Goal: Obtain resource: Download file/media

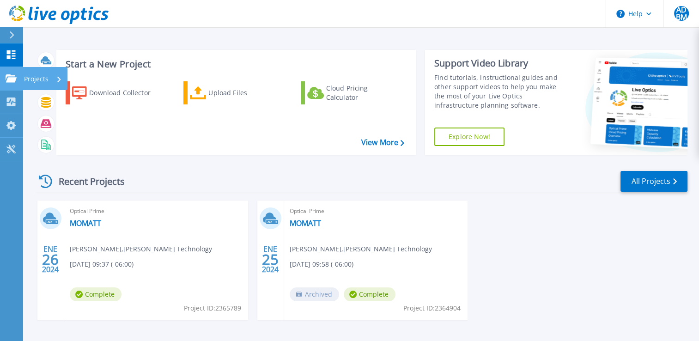
click at [16, 69] on link "Projects Projects" at bounding box center [11, 79] width 23 height 24
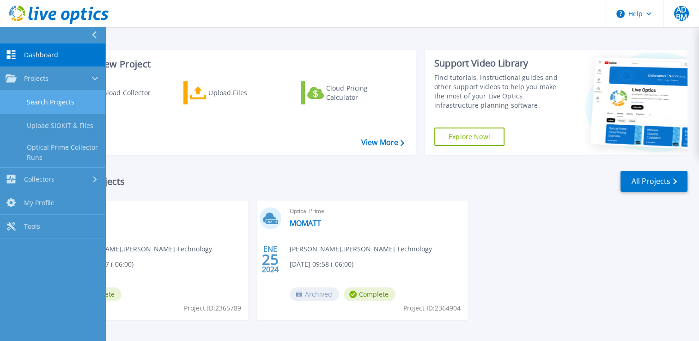
click at [73, 103] on link "Search Projects" at bounding box center [52, 103] width 105 height 24
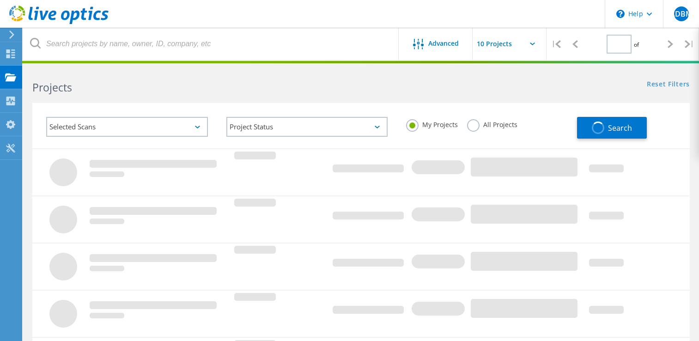
type input "1"
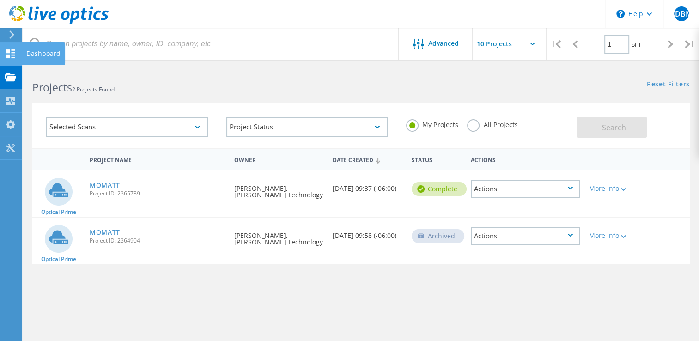
click at [11, 52] on icon at bounding box center [10, 53] width 11 height 9
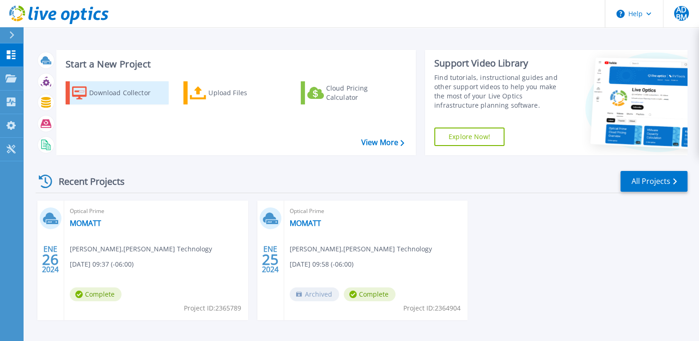
click at [131, 101] on div "Download Collector" at bounding box center [126, 93] width 74 height 18
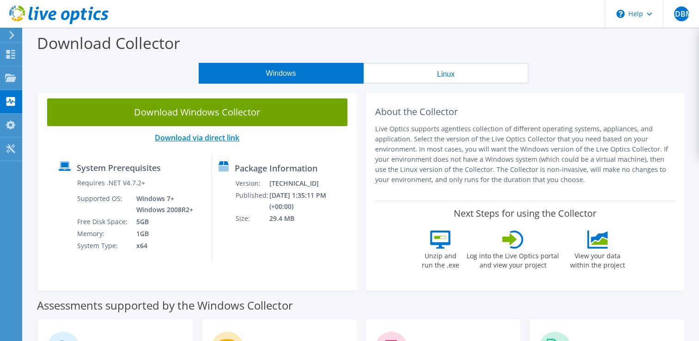
click at [190, 138] on link "Download via direct link" at bounding box center [197, 138] width 85 height 10
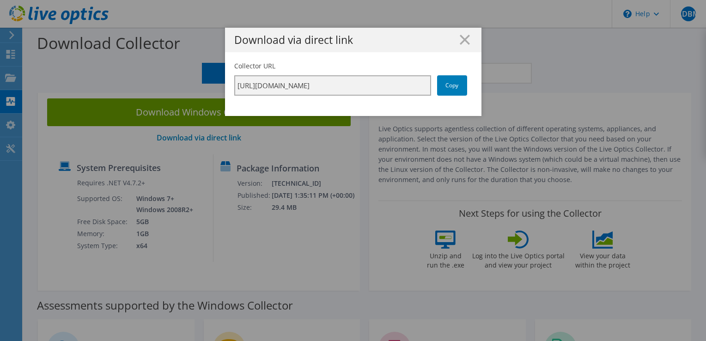
scroll to position [0, 163]
drag, startPoint x: 233, startPoint y: 85, endPoint x: 559, endPoint y: 94, distance: 325.9
click at [559, 94] on div "Download via direct link Collector URL https://app.liveoptics.com/collector/dir…" at bounding box center [353, 171] width 706 height 286
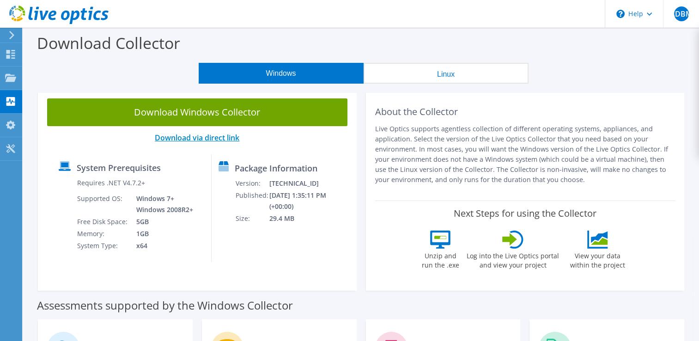
click at [215, 138] on link "Download via direct link" at bounding box center [197, 138] width 85 height 10
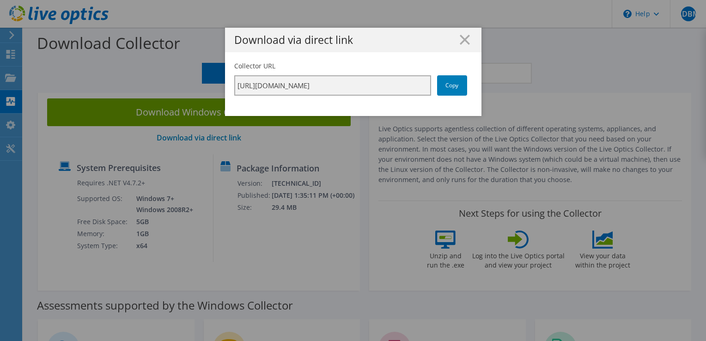
scroll to position [0, 164]
drag, startPoint x: 233, startPoint y: 85, endPoint x: 467, endPoint y: 94, distance: 234.4
click at [467, 94] on div "Collector URL https://app.liveoptics.com/collector/direct?request=bbe3cab2-21cb…" at bounding box center [353, 78] width 238 height 34
drag, startPoint x: 467, startPoint y: 94, endPoint x: 451, endPoint y: 83, distance: 19.6
click at [451, 83] on link "Copy" at bounding box center [452, 85] width 30 height 20
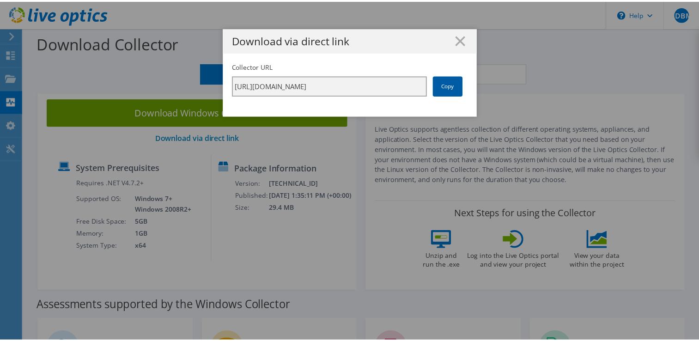
scroll to position [0, 0]
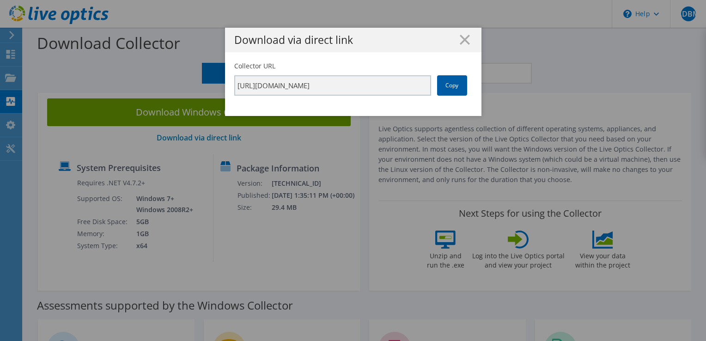
click at [452, 82] on link "Copy" at bounding box center [452, 85] width 30 height 20
click at [460, 41] on icon at bounding box center [465, 40] width 10 height 10
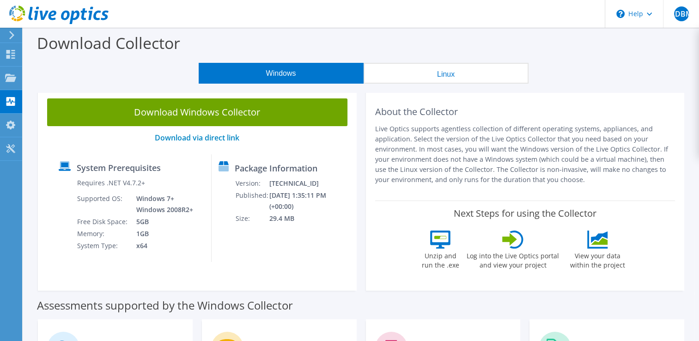
click at [420, 71] on button "Linux" at bounding box center [446, 73] width 165 height 21
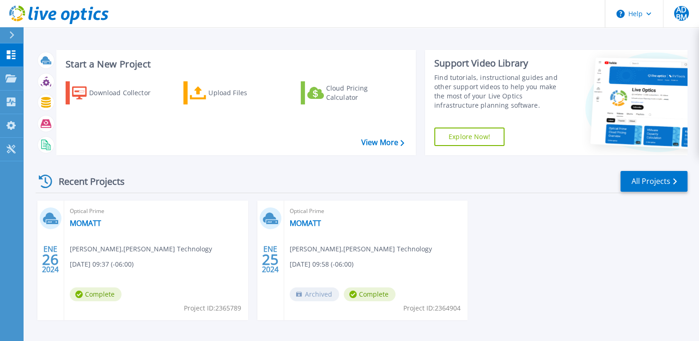
click at [468, 137] on link "Explore Now!" at bounding box center [469, 137] width 70 height 18
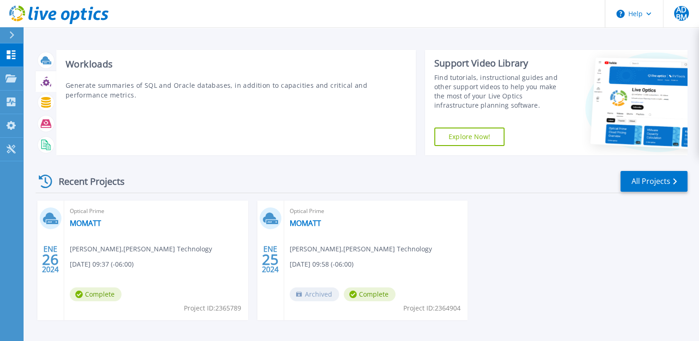
click at [46, 87] on div at bounding box center [46, 81] width 16 height 16
click at [47, 100] on icon at bounding box center [46, 102] width 10 height 11
click at [46, 117] on div at bounding box center [46, 124] width 16 height 16
click at [43, 136] on div at bounding box center [46, 144] width 21 height 21
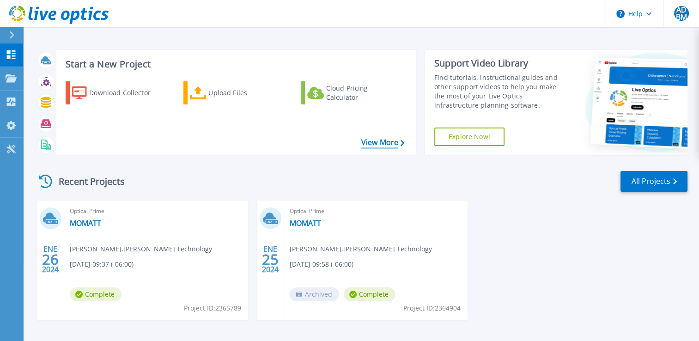
click at [387, 143] on link "View More" at bounding box center [382, 142] width 43 height 9
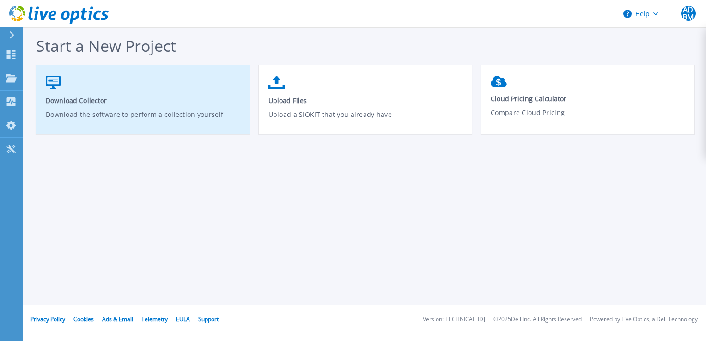
click at [92, 112] on p "Download the software to perform a collection yourself" at bounding box center [143, 120] width 195 height 21
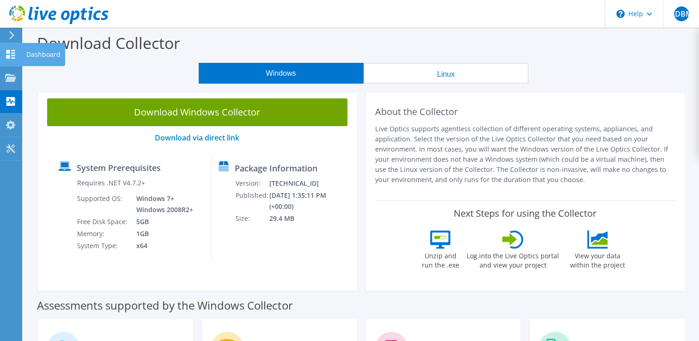
click at [11, 50] on icon at bounding box center [10, 54] width 11 height 9
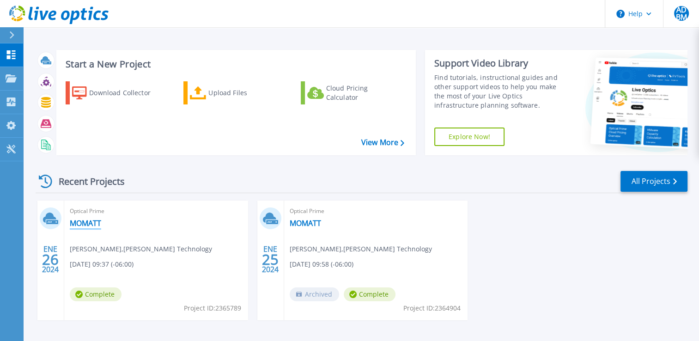
click at [83, 225] on link "MOMATT" at bounding box center [85, 223] width 31 height 9
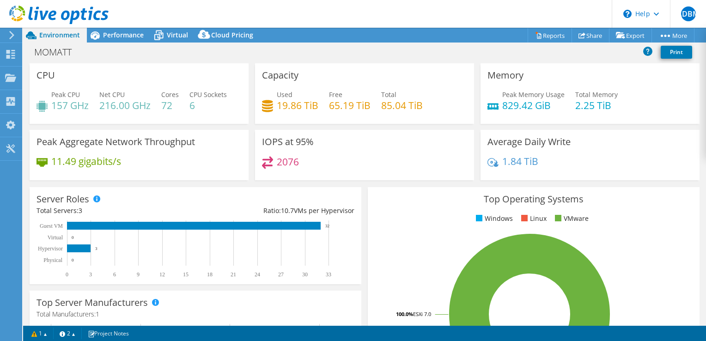
select select "USWest"
select select "USD"
click at [116, 36] on span "Performance" at bounding box center [123, 34] width 41 height 9
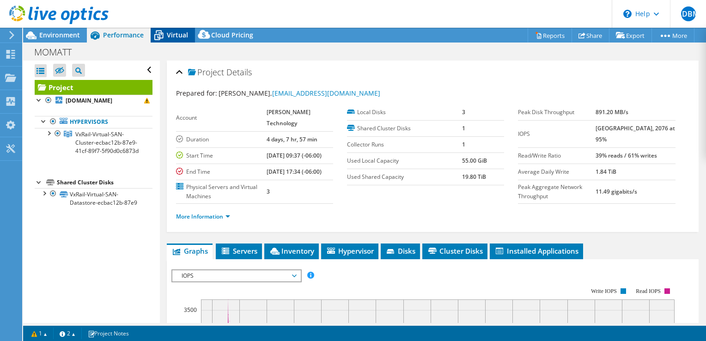
click at [183, 31] on span "Virtual" at bounding box center [177, 34] width 21 height 9
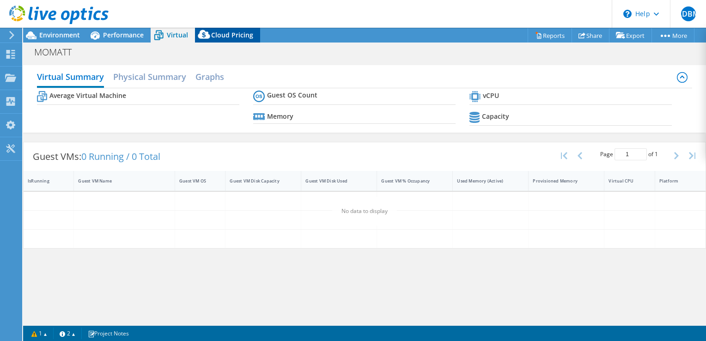
click at [229, 40] on div "Cloud Pricing" at bounding box center [227, 35] width 65 height 15
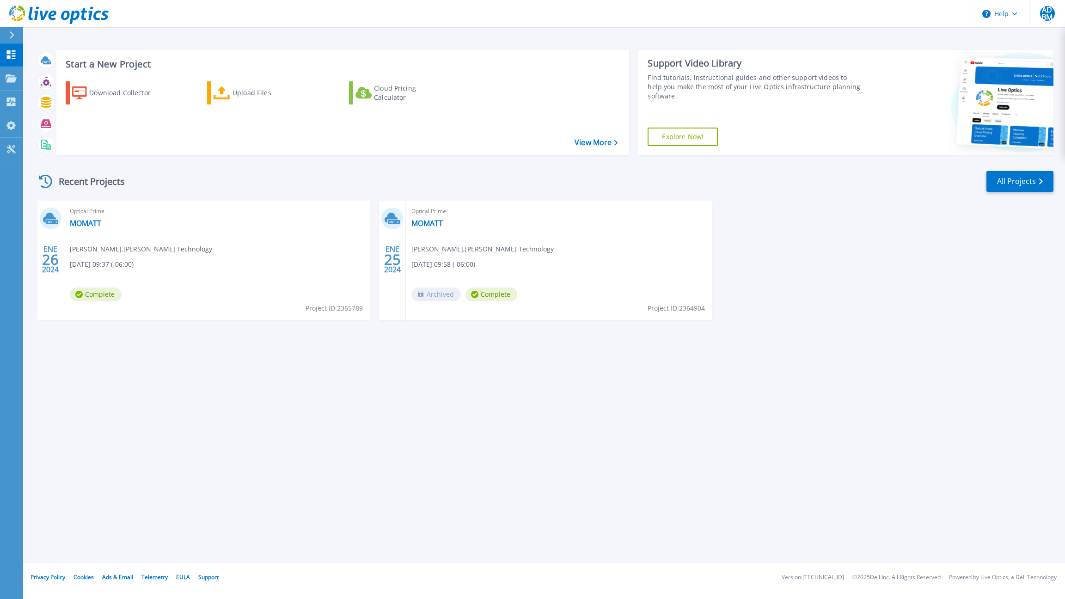
click at [706, 70] on div "Support Video Library Find tutorials, instructional guides and other support vi…" at bounding box center [753, 78] width 213 height 43
click at [706, 0] on header "Help ADBM End User Axel Diego Balbuena Mendez dbalbuena@larsontec.com.mx Larson…" at bounding box center [532, 14] width 1065 height 28
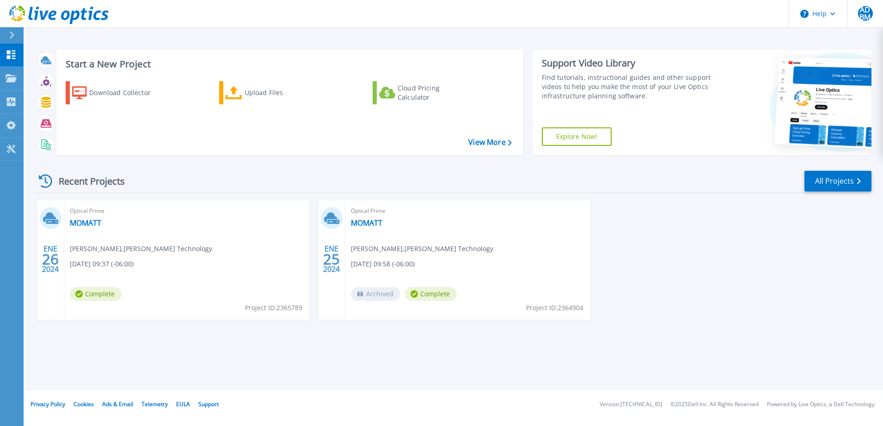
drag, startPoint x: 2688, startPoint y: 0, endPoint x: 402, endPoint y: 182, distance: 2293.5
click at [402, 182] on div "Recent Projects All Projects" at bounding box center [453, 181] width 835 height 23
click at [526, 155] on div "Start a New Project Download Collector Upload Files Cloud Pricing Calculator Vi…" at bounding box center [453, 103] width 835 height 120
drag, startPoint x: 126, startPoint y: 101, endPoint x: 128, endPoint y: 111, distance: 10.3
click at [126, 100] on div "Download Collector" at bounding box center [126, 93] width 74 height 18
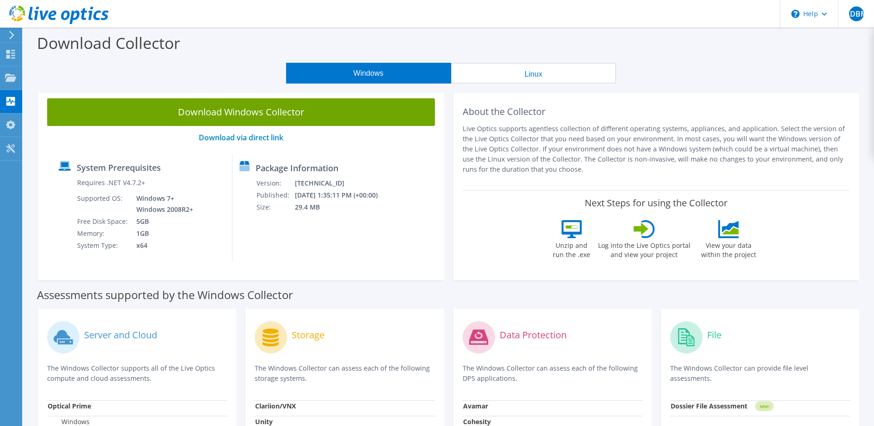
click at [444, 161] on div "Download Windows Collector Download via direct link System Prerequisites Requir…" at bounding box center [240, 184] width 415 height 191
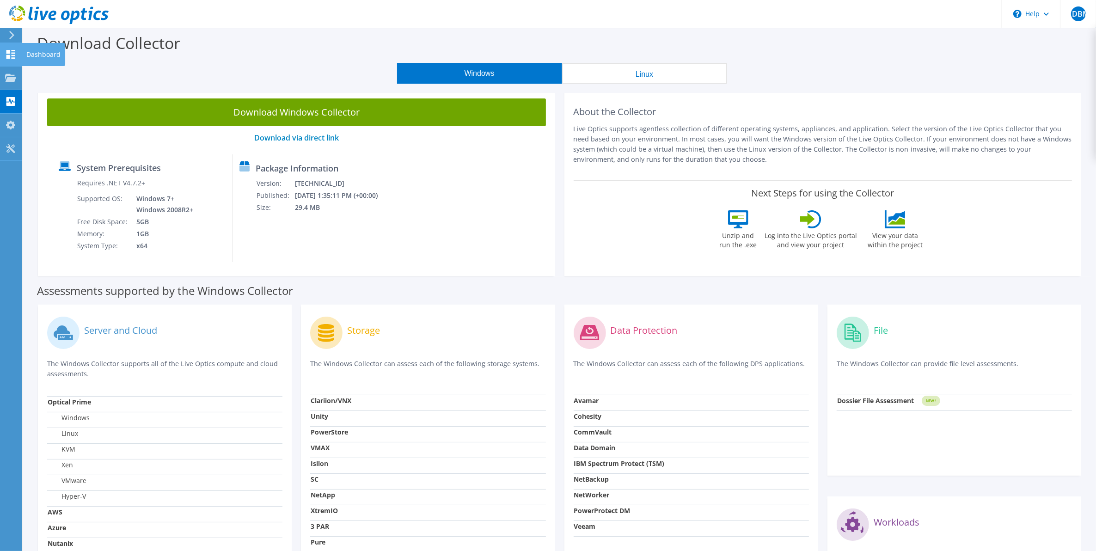
click at [7, 56] on use at bounding box center [10, 54] width 9 height 9
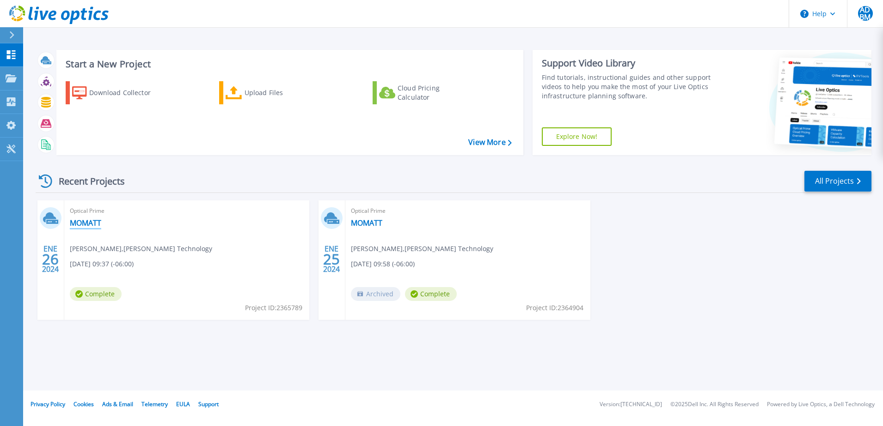
click at [83, 223] on link "MOMATT" at bounding box center [85, 223] width 31 height 9
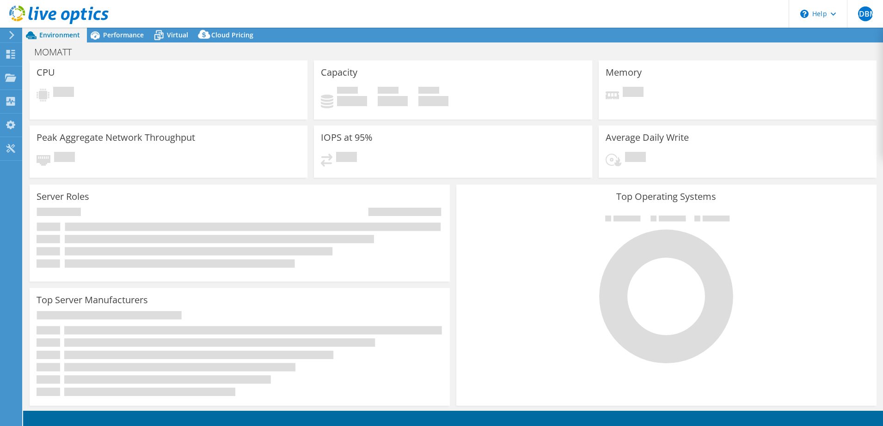
select select "USD"
select select "USWest"
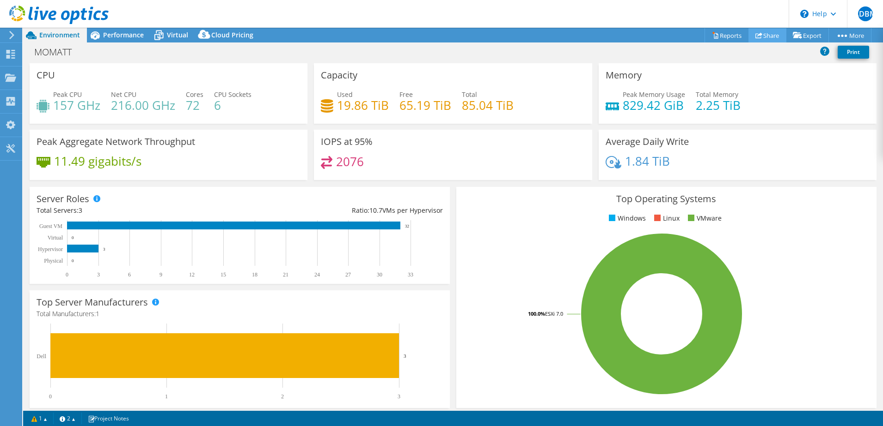
click at [758, 37] on link "Share" at bounding box center [767, 35] width 38 height 14
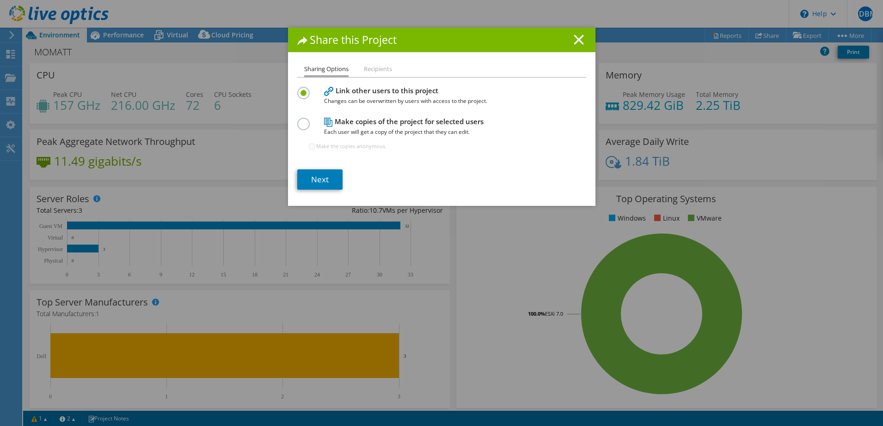
click at [575, 42] on icon at bounding box center [578, 40] width 10 height 10
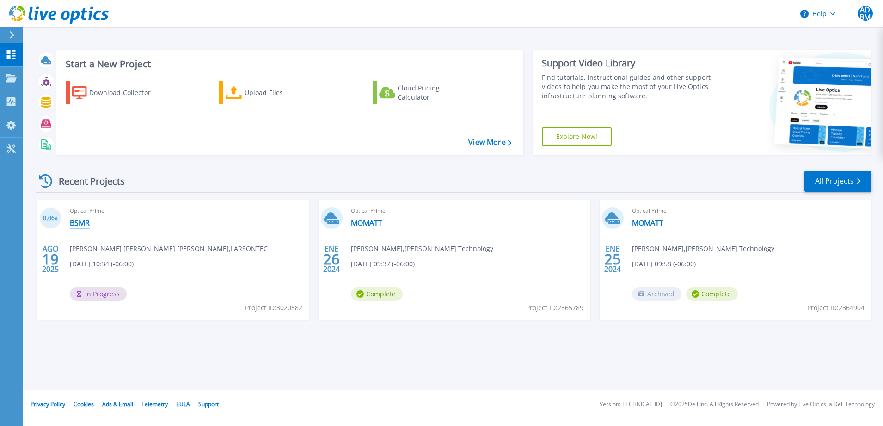
click at [81, 223] on link "BSMR" at bounding box center [80, 223] width 20 height 9
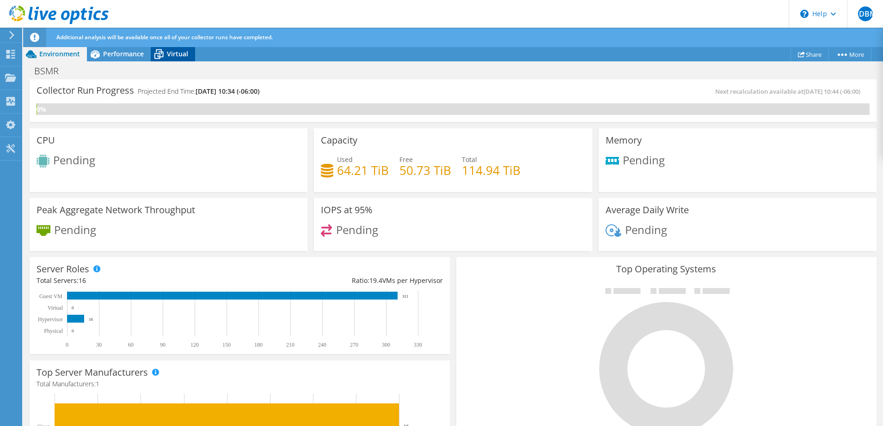
click at [164, 57] on icon at bounding box center [159, 54] width 16 height 16
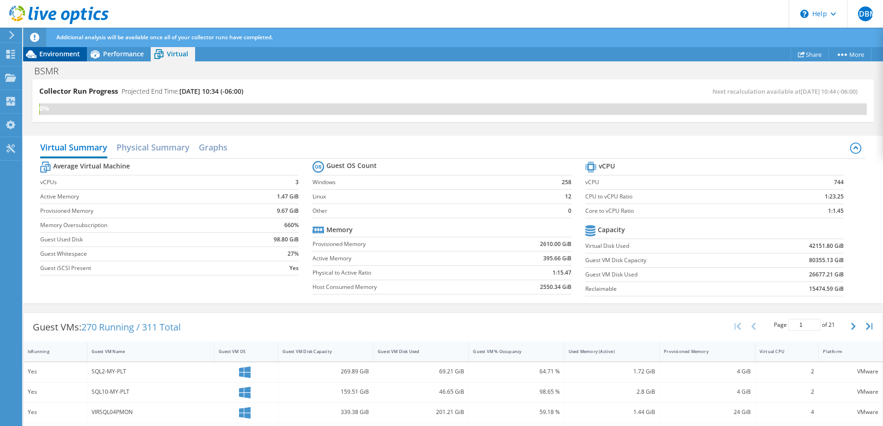
click at [61, 53] on span "Environment" at bounding box center [59, 53] width 41 height 9
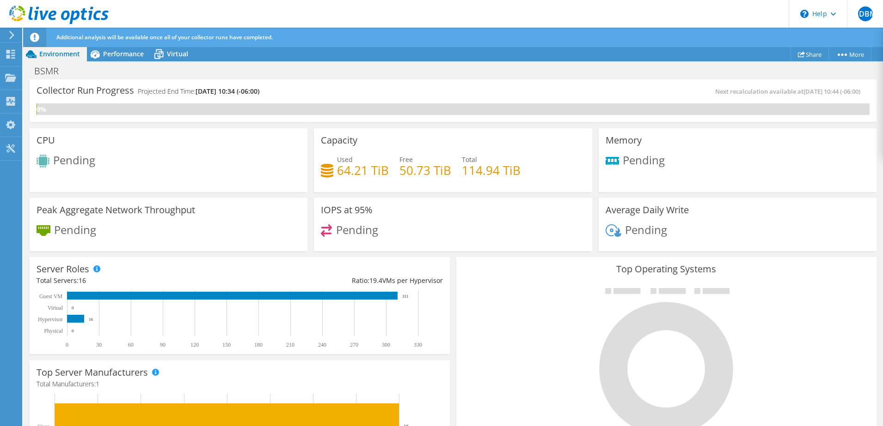
click at [12, 36] on use at bounding box center [11, 35] width 5 height 8
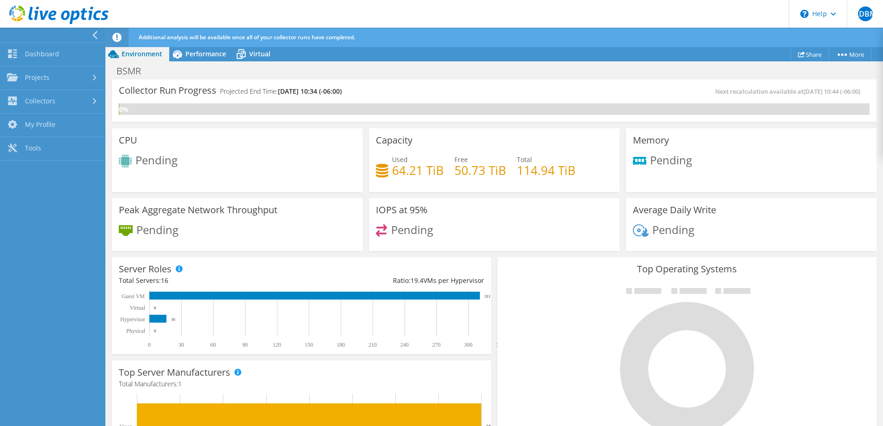
click at [92, 37] on icon at bounding box center [94, 35] width 7 height 8
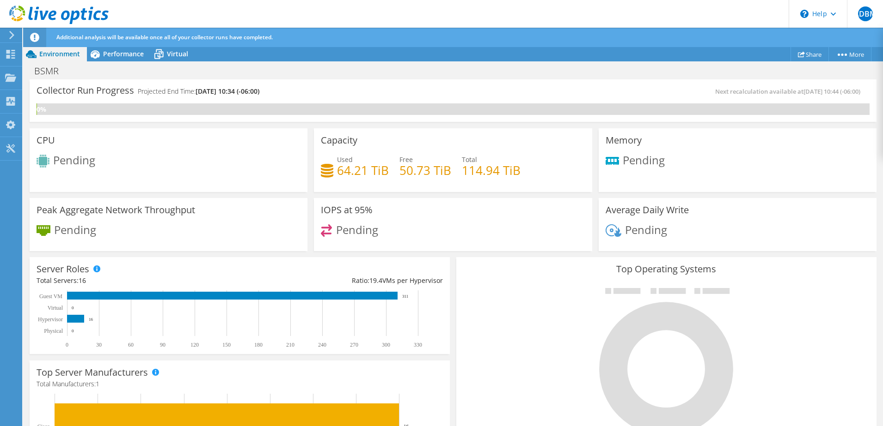
scroll to position [277, 0]
click at [171, 53] on span "Virtual" at bounding box center [177, 53] width 21 height 9
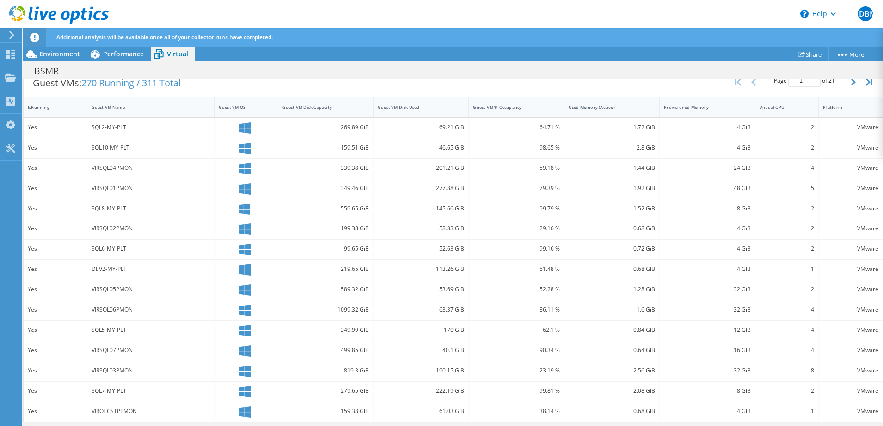
scroll to position [0, 0]
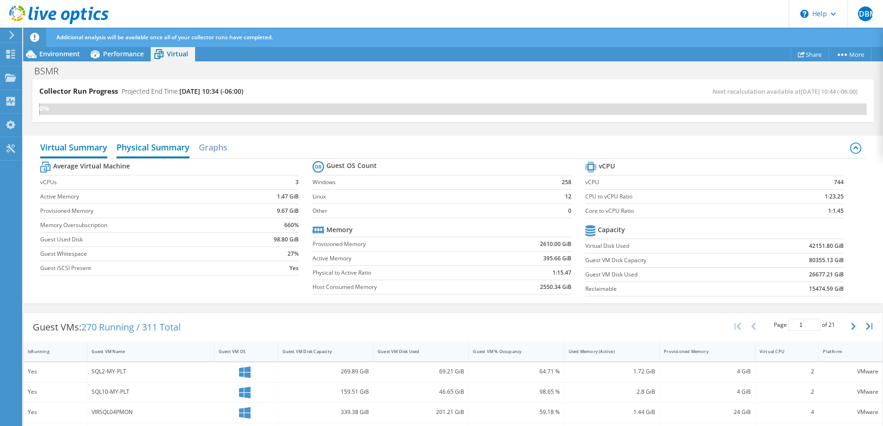
click at [167, 146] on h2 "Physical Summary" at bounding box center [152, 148] width 73 height 20
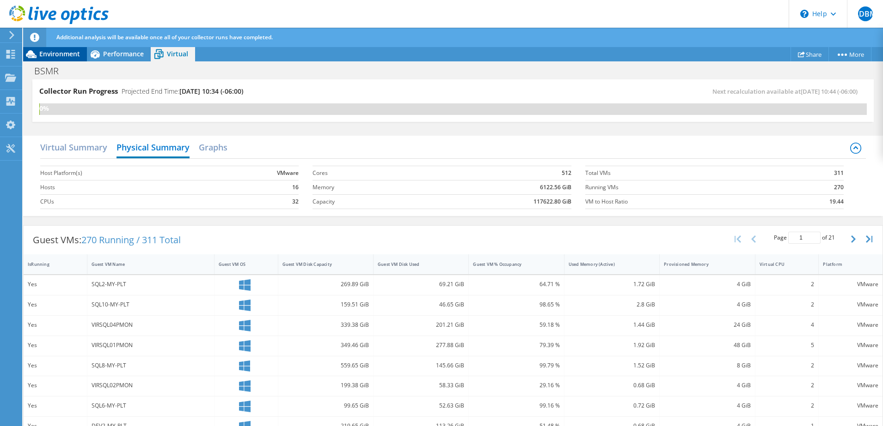
click at [70, 60] on div "Environment" at bounding box center [55, 54] width 64 height 15
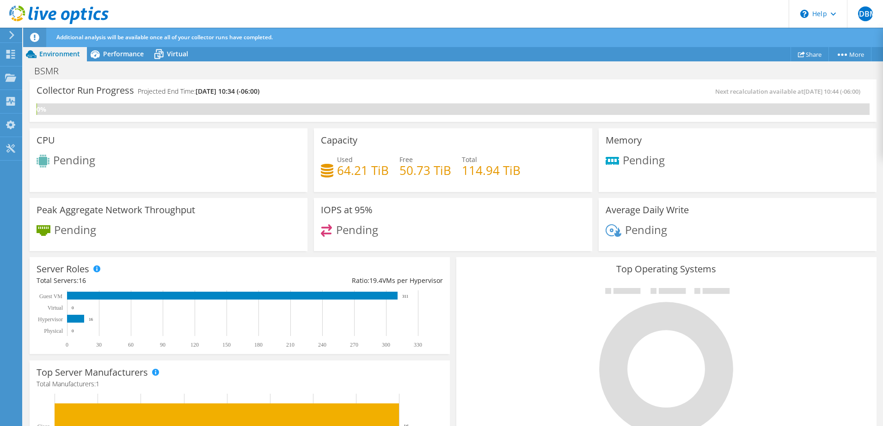
scroll to position [46, 0]
click at [835, 175] on div "Memory Pending" at bounding box center [737, 160] width 278 height 64
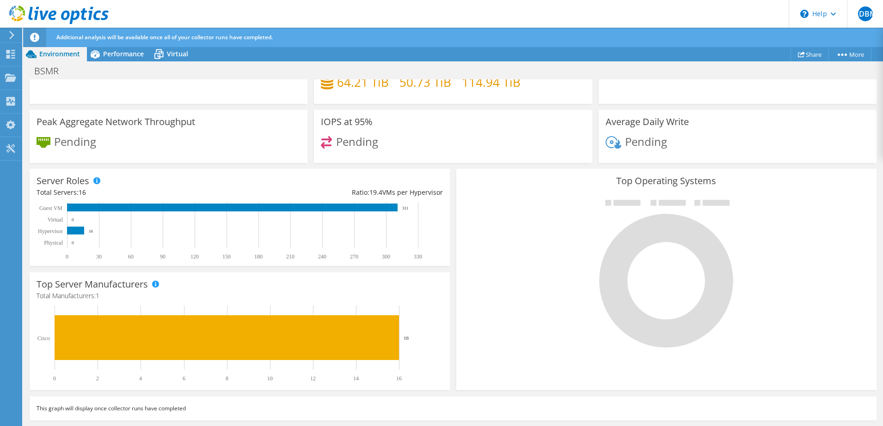
scroll to position [0, 0]
